Goal: Register for event/course

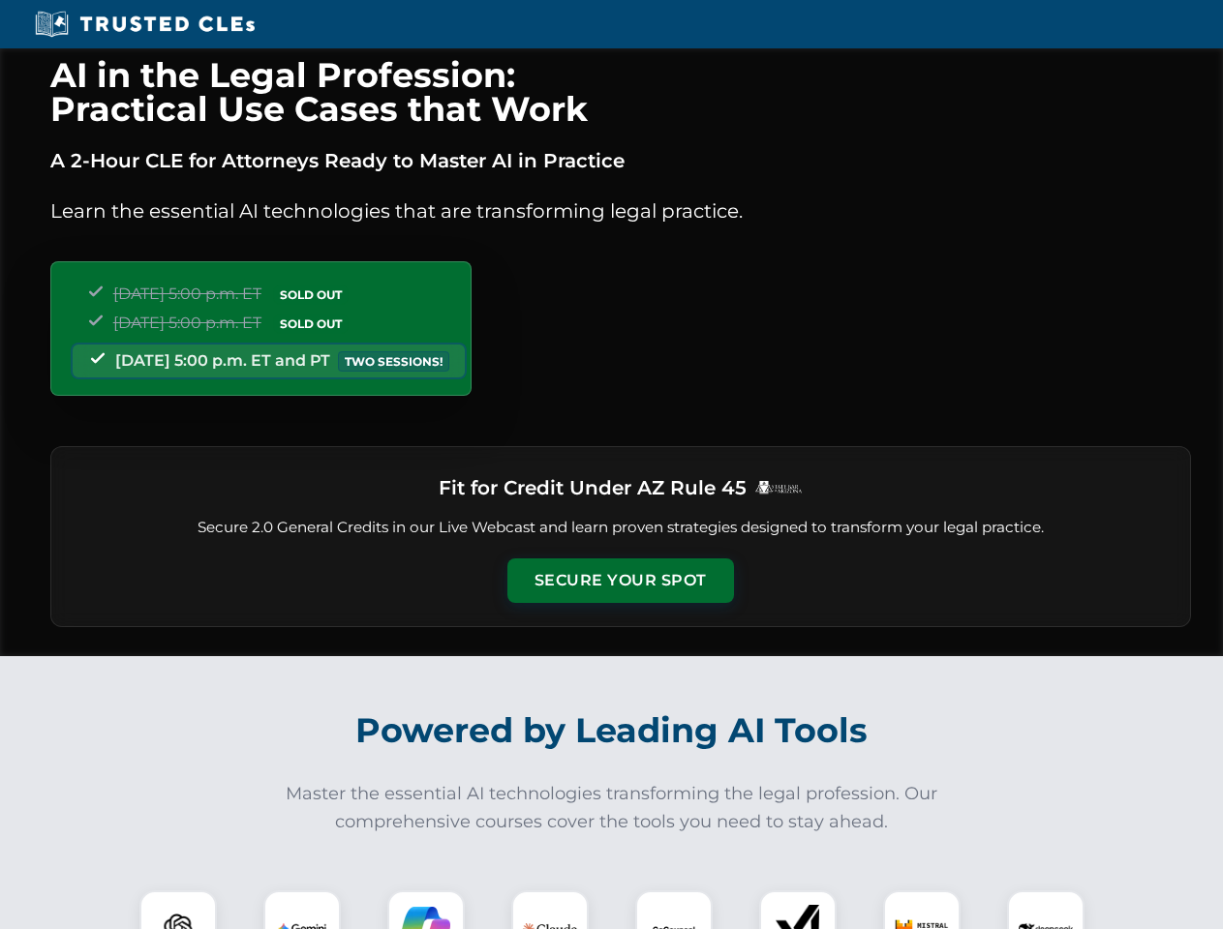
click at [620, 581] on button "Secure Your Spot" at bounding box center [620, 581] width 227 height 45
click at [178, 910] on img at bounding box center [178, 929] width 56 height 56
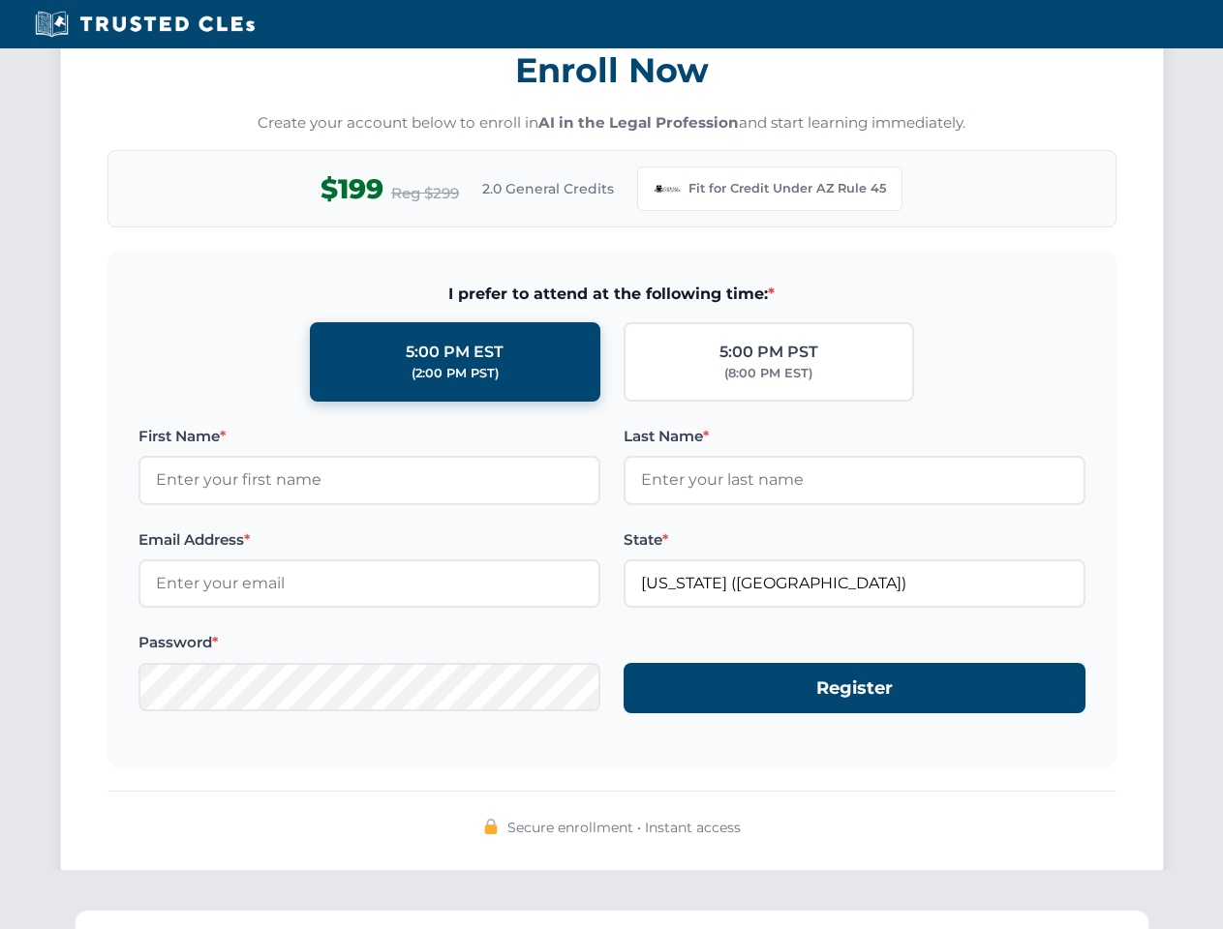
scroll to position [1887, 0]
